Goal: Navigation & Orientation: Find specific page/section

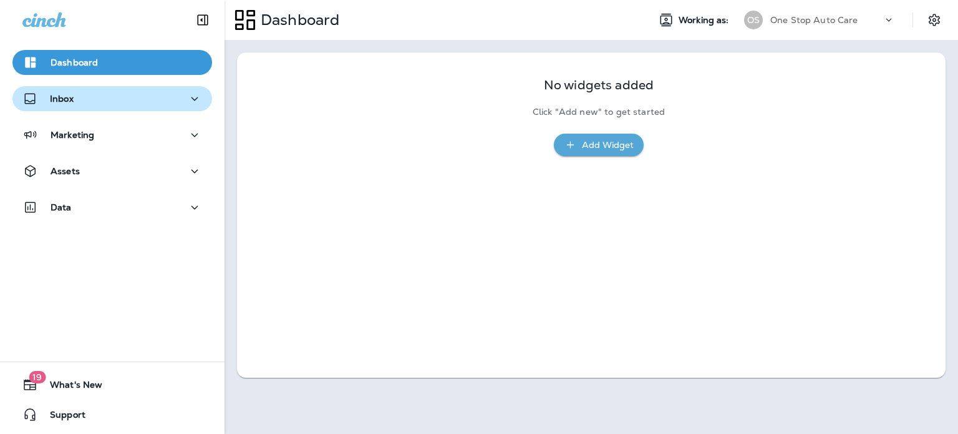
click at [73, 103] on div "Inbox" at bounding box center [112, 99] width 180 height 16
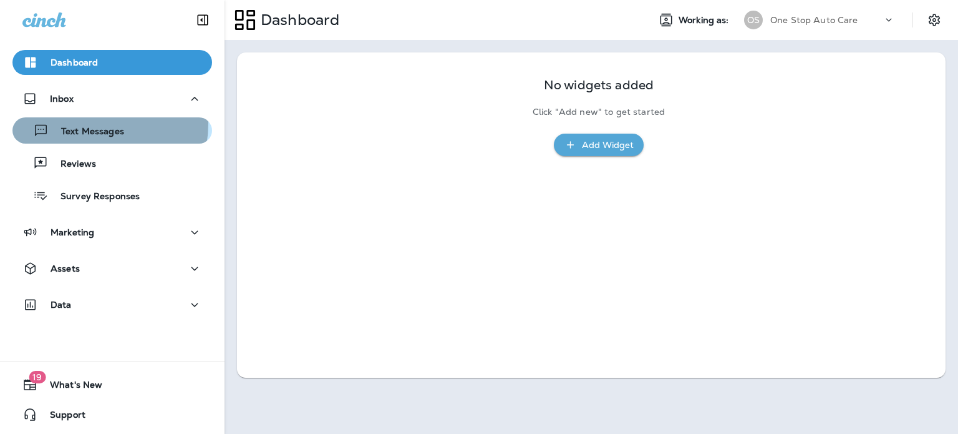
click at [78, 123] on div "Text Messages" at bounding box center [70, 130] width 107 height 19
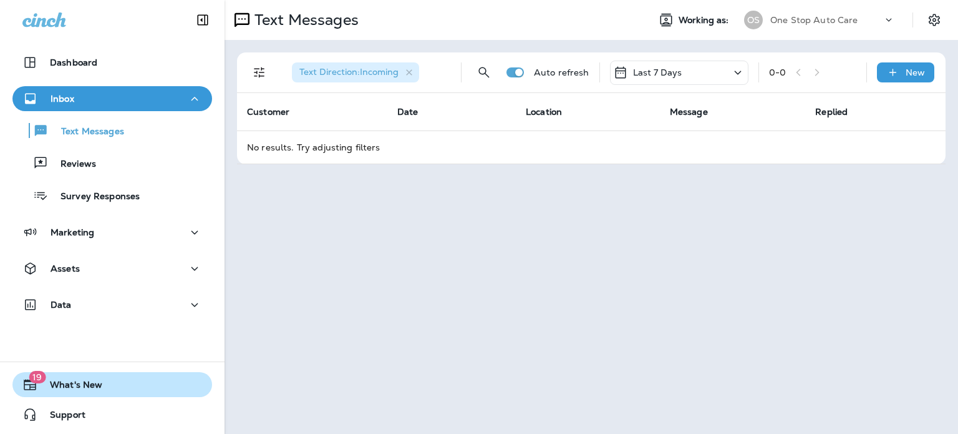
click at [70, 381] on span "What's New" at bounding box center [69, 386] width 65 height 15
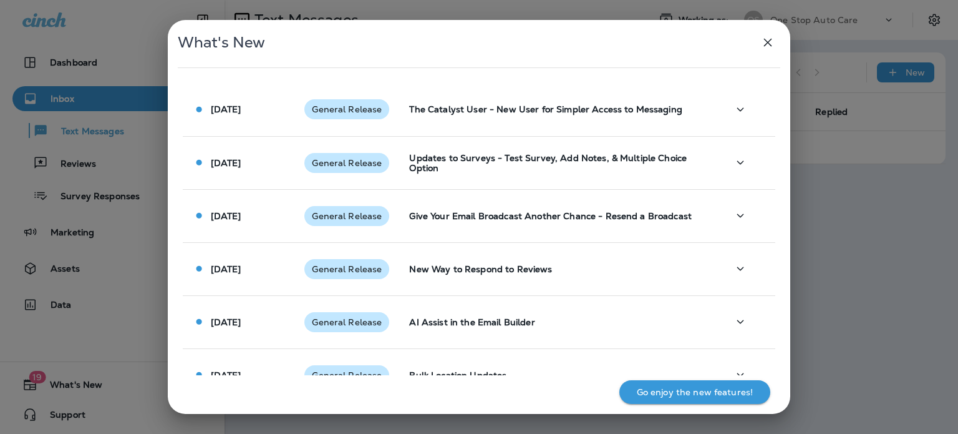
click at [70, 172] on div "What's New [DATE] General Release The Catalyst User - New User for Simpler Acce…" at bounding box center [479, 217] width 958 height 434
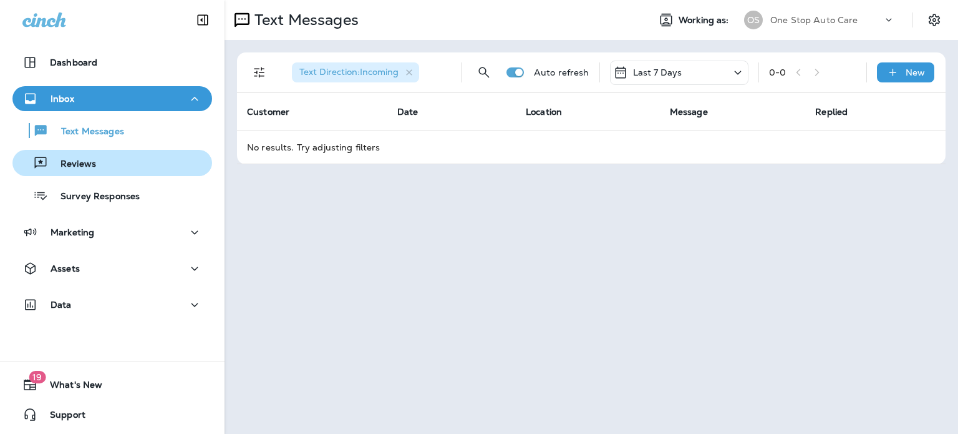
click at [74, 163] on p "Reviews" at bounding box center [72, 164] width 48 height 12
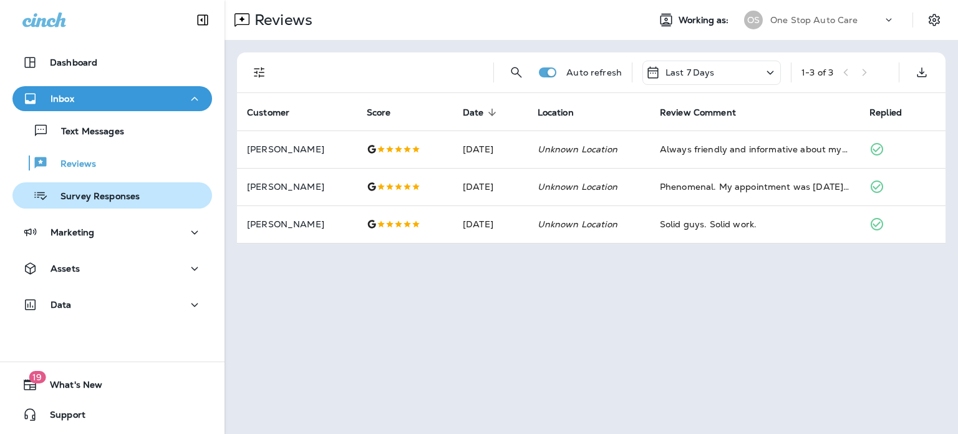
click at [80, 193] on p "Survey Responses" at bounding box center [94, 197] width 92 height 12
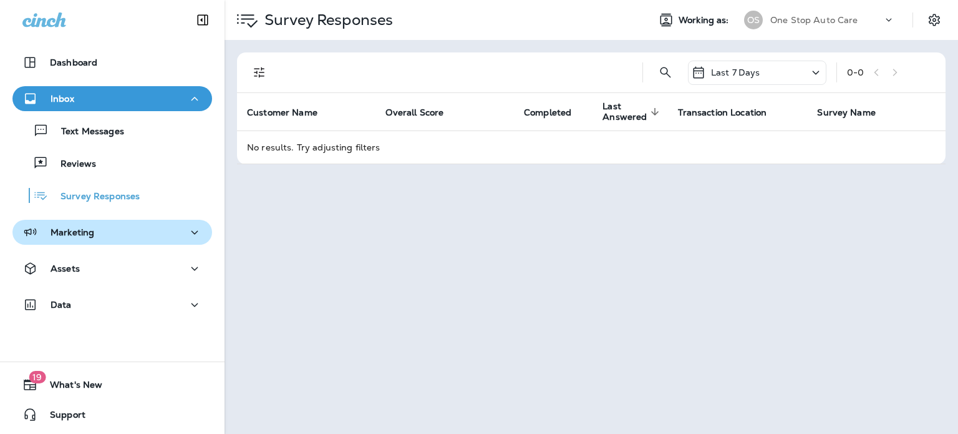
click at [76, 230] on p "Marketing" at bounding box center [73, 232] width 44 height 10
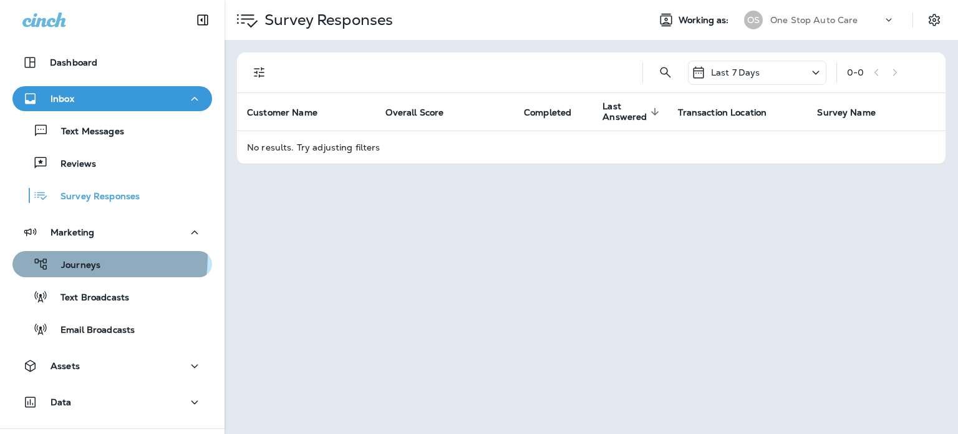
click at [79, 258] on div "Journeys" at bounding box center [58, 264] width 83 height 19
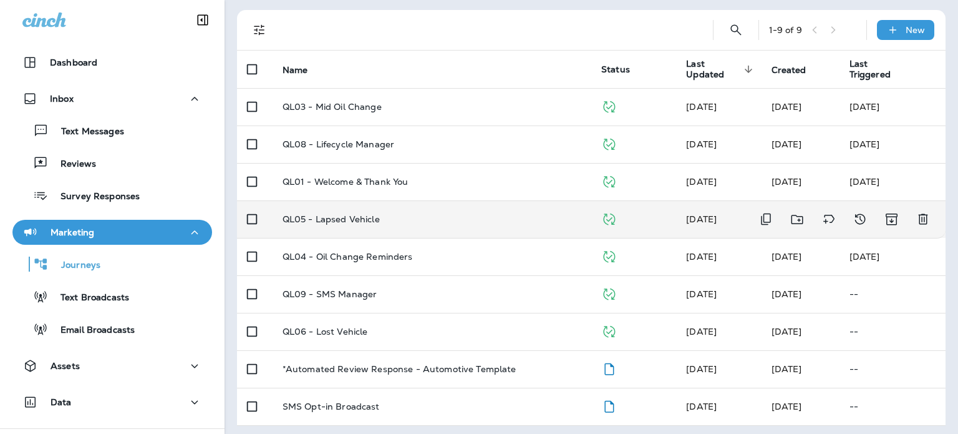
scroll to position [79, 0]
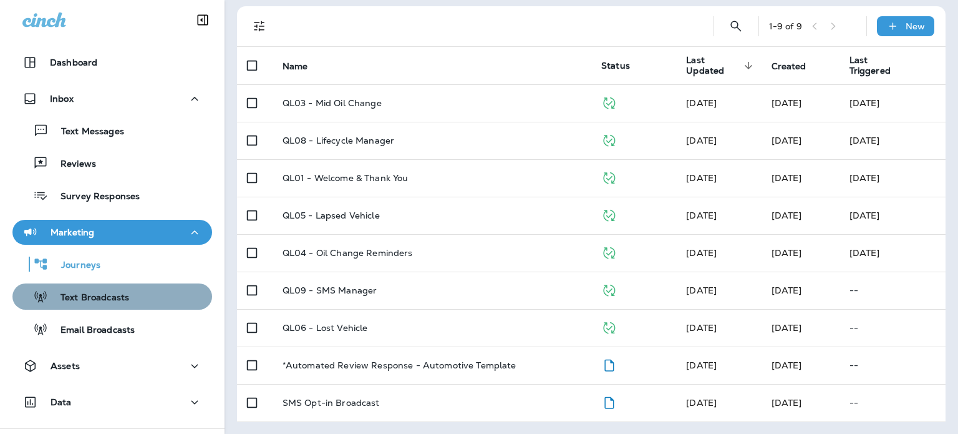
click at [115, 300] on p "Text Broadcasts" at bounding box center [88, 298] width 81 height 12
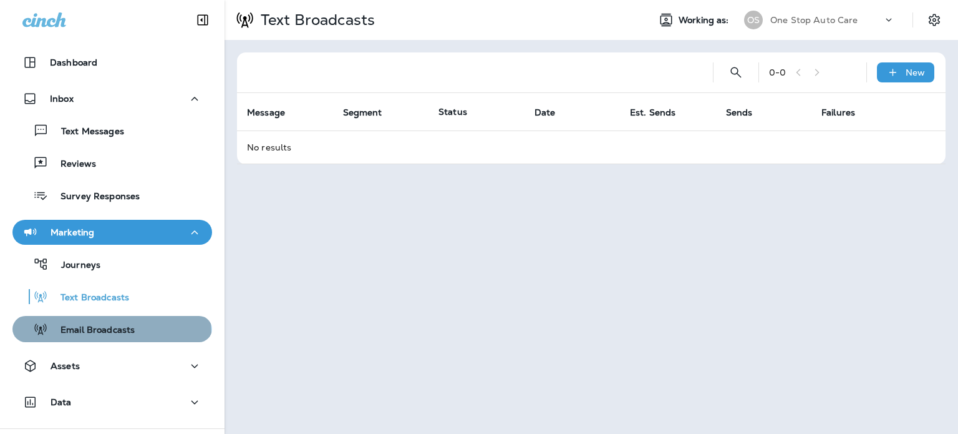
click at [111, 333] on p "Email Broadcasts" at bounding box center [91, 330] width 87 height 12
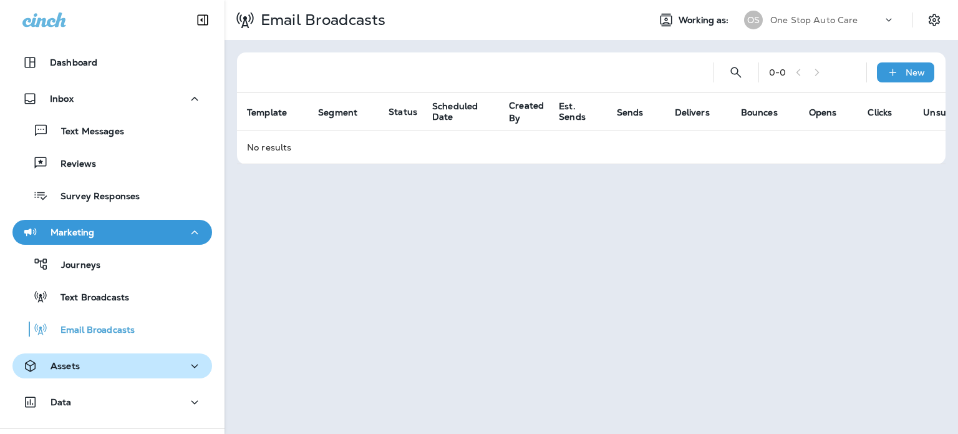
click at [84, 364] on div "Assets" at bounding box center [112, 366] width 180 height 16
